Goal: Find specific page/section: Find specific page/section

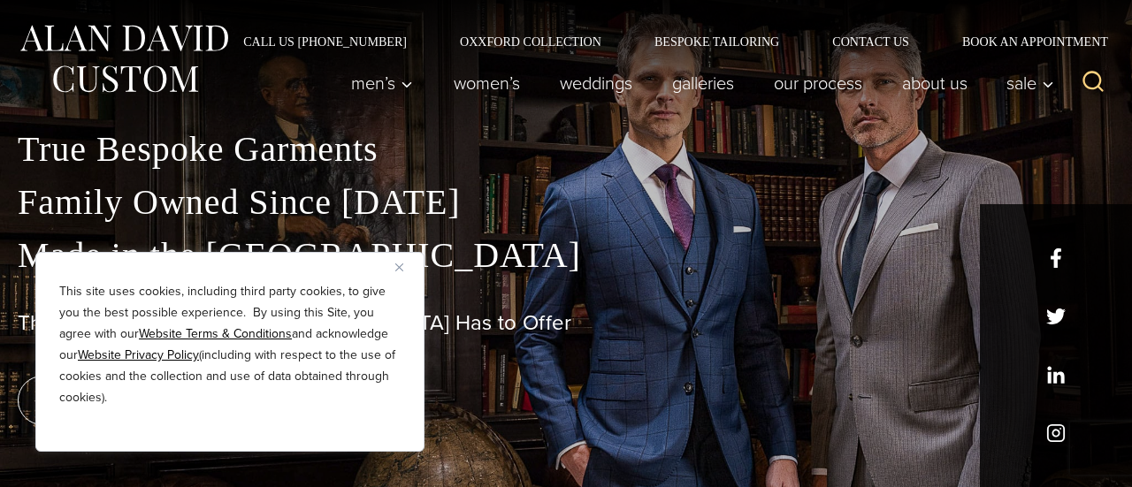
click at [402, 269] on img "Close" at bounding box center [399, 268] width 8 height 8
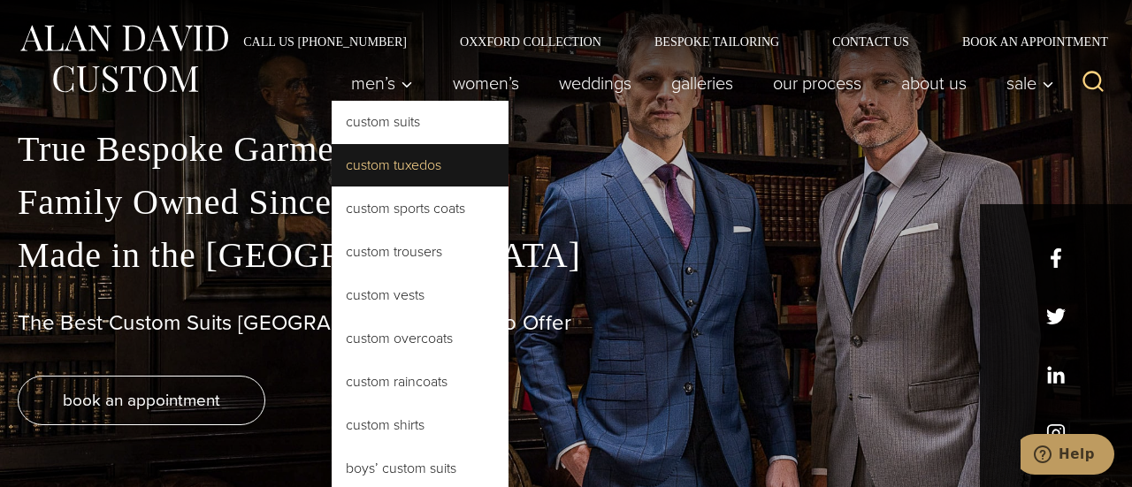
click at [372, 153] on link "Custom Tuxedos" at bounding box center [420, 165] width 177 height 42
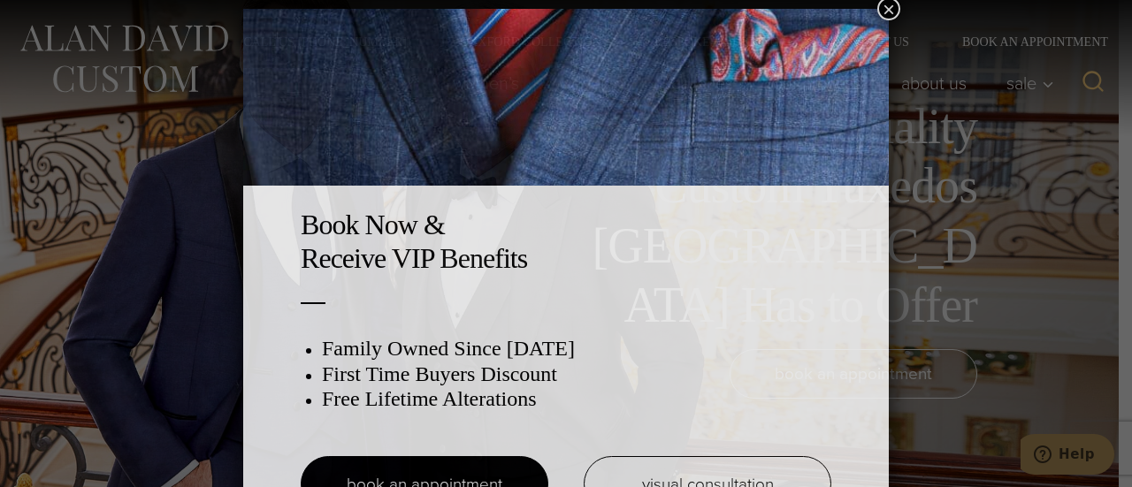
scroll to position [9, 0]
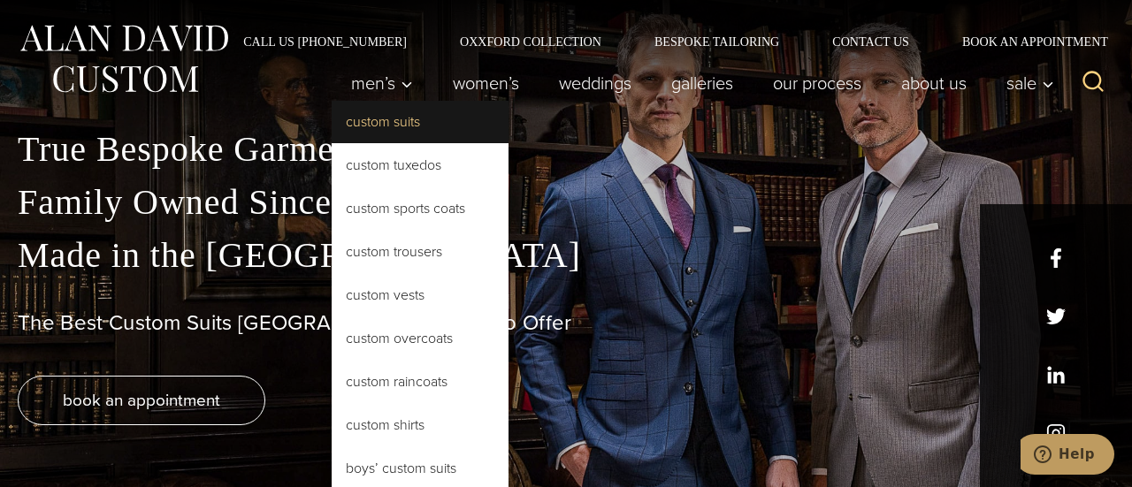
click at [387, 121] on link "Custom Suits" at bounding box center [420, 122] width 177 height 42
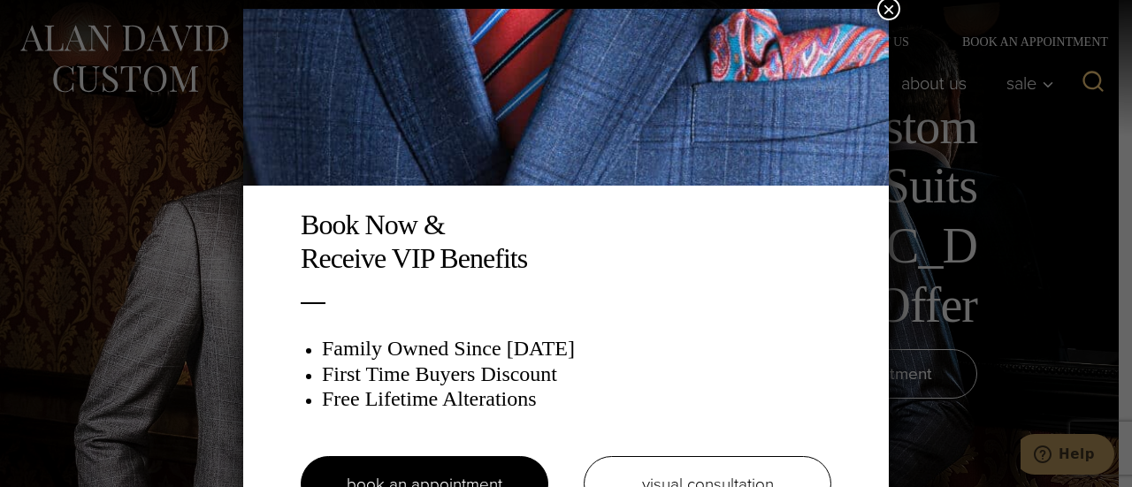
scroll to position [9, 0]
